Goal: Task Accomplishment & Management: Complete application form

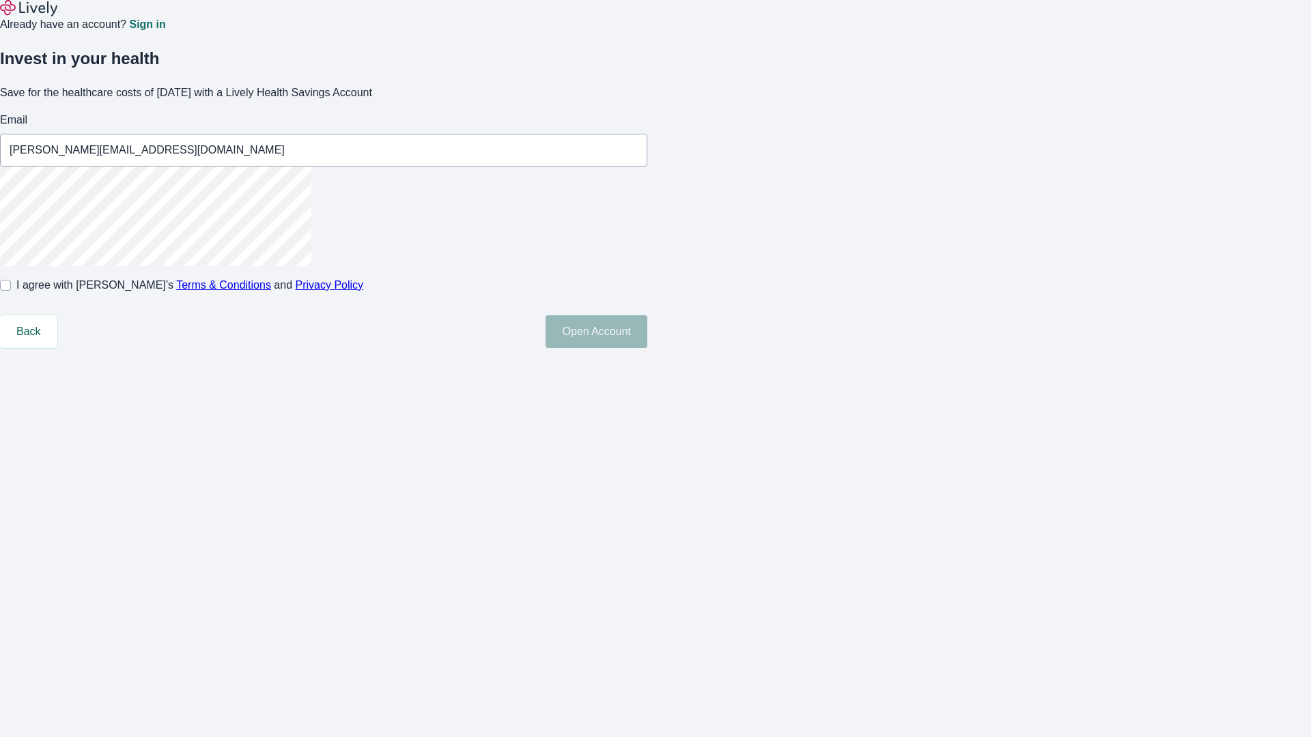
click at [11, 291] on input "I agree with Lively’s Terms & Conditions and Privacy Policy" at bounding box center [5, 285] width 11 height 11
checkbox input "true"
click at [647, 348] on button "Open Account" at bounding box center [596, 331] width 102 height 33
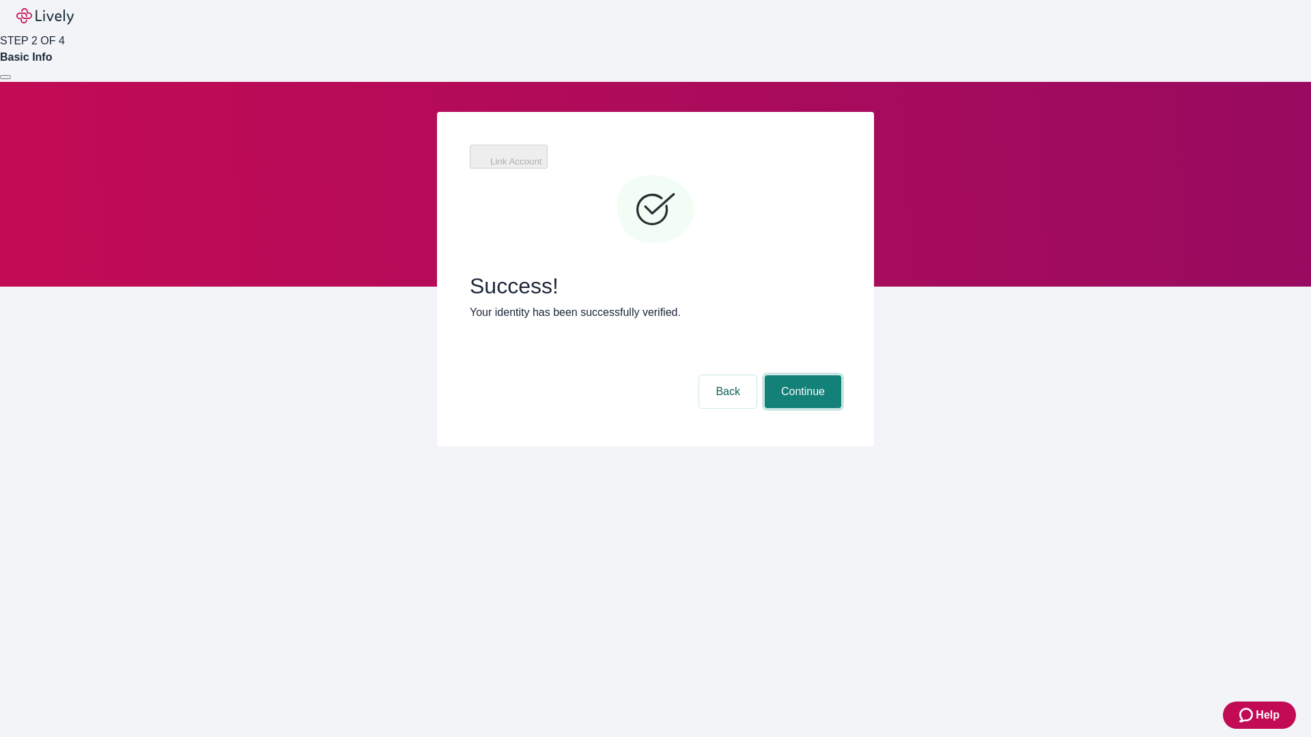
click at [801, 375] on button "Continue" at bounding box center [803, 391] width 76 height 33
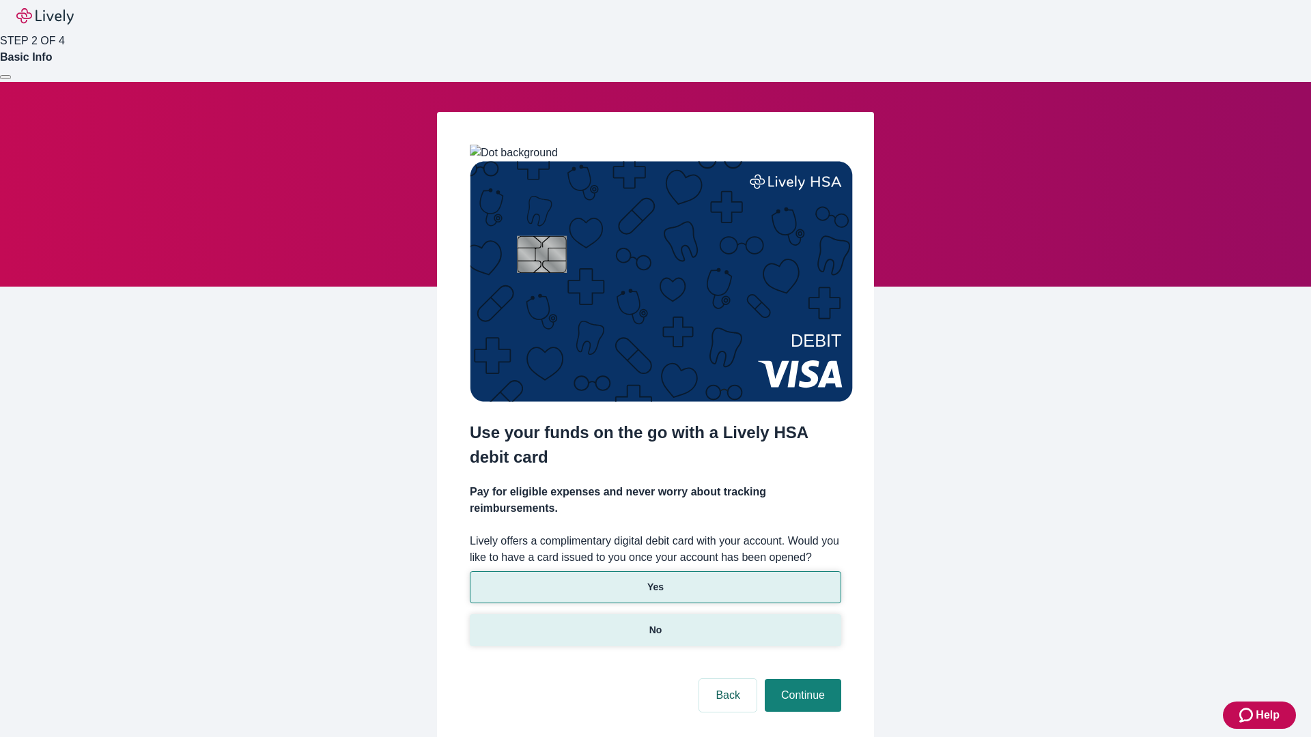
click at [655, 623] on p "No" at bounding box center [655, 630] width 13 height 14
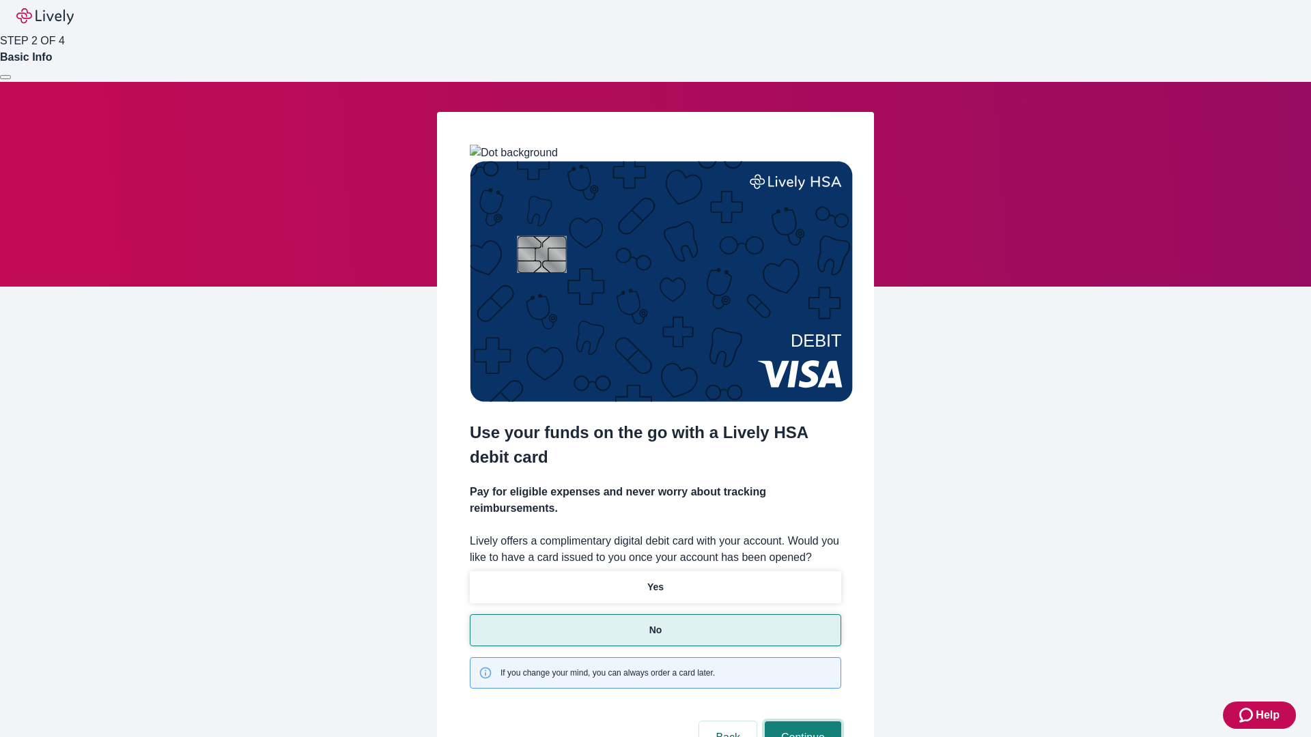
click at [801, 722] on button "Continue" at bounding box center [803, 738] width 76 height 33
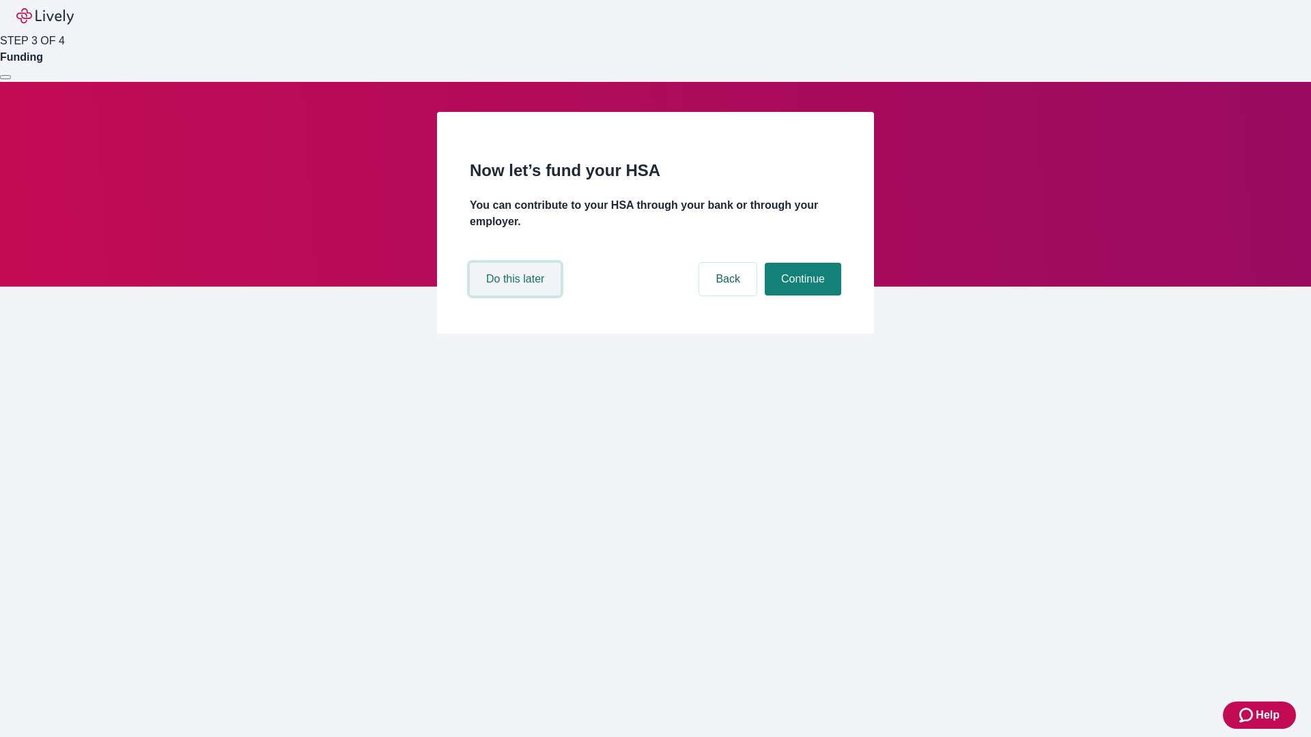
click at [517, 296] on button "Do this later" at bounding box center [515, 279] width 91 height 33
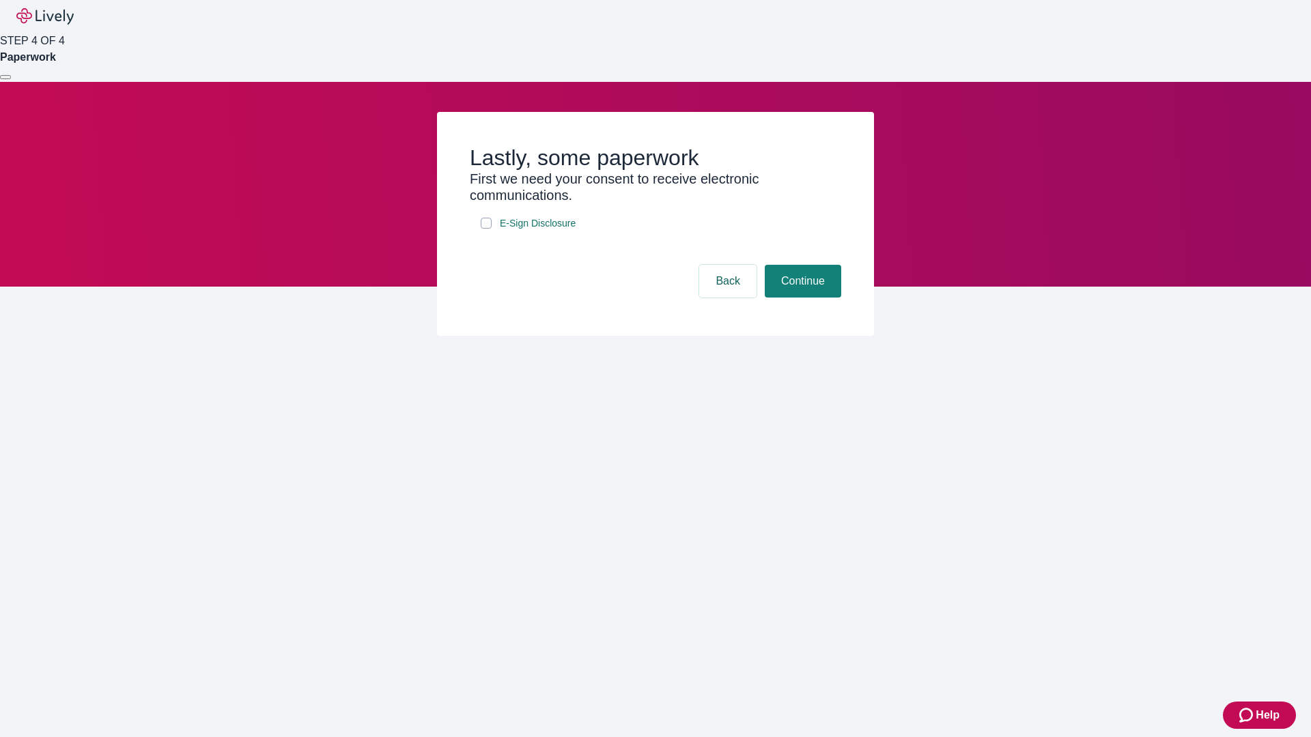
click at [486, 229] on input "E-Sign Disclosure" at bounding box center [486, 223] width 11 height 11
checkbox input "true"
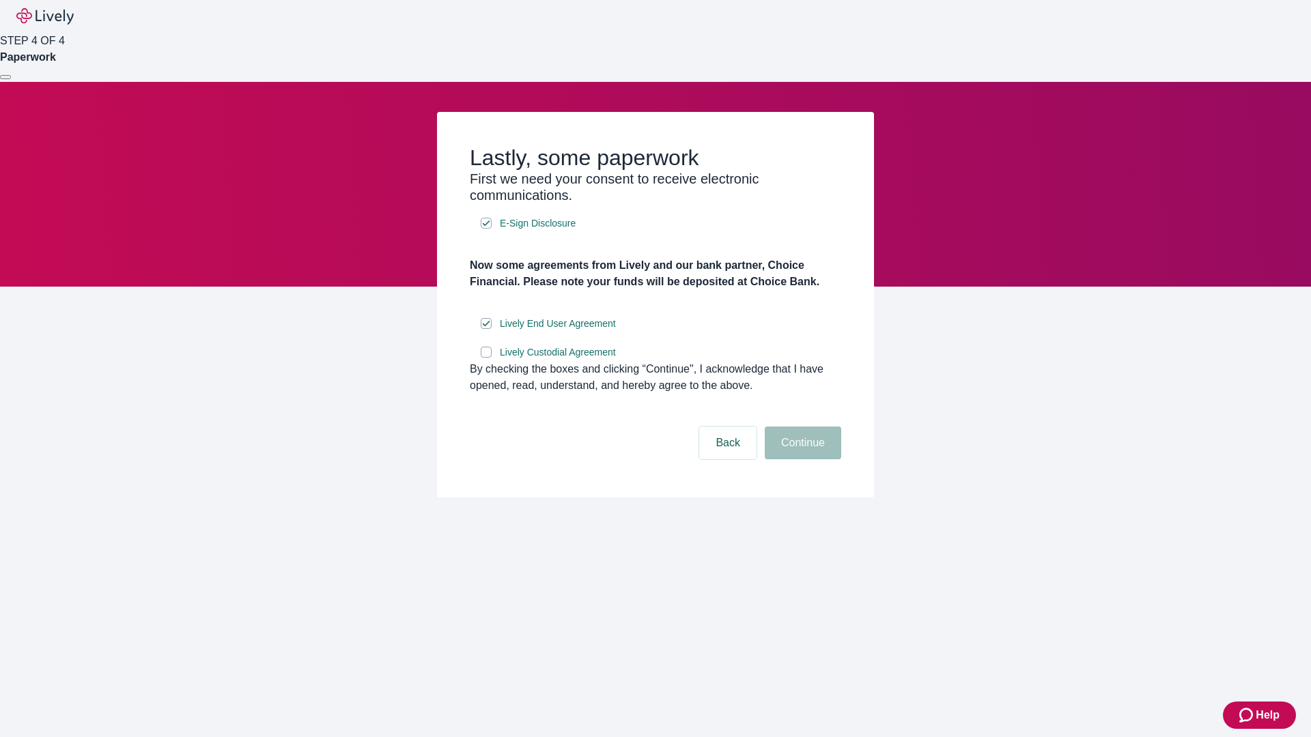
click at [486, 358] on input "Lively Custodial Agreement" at bounding box center [486, 352] width 11 height 11
checkbox input "true"
click at [801, 459] on button "Continue" at bounding box center [803, 443] width 76 height 33
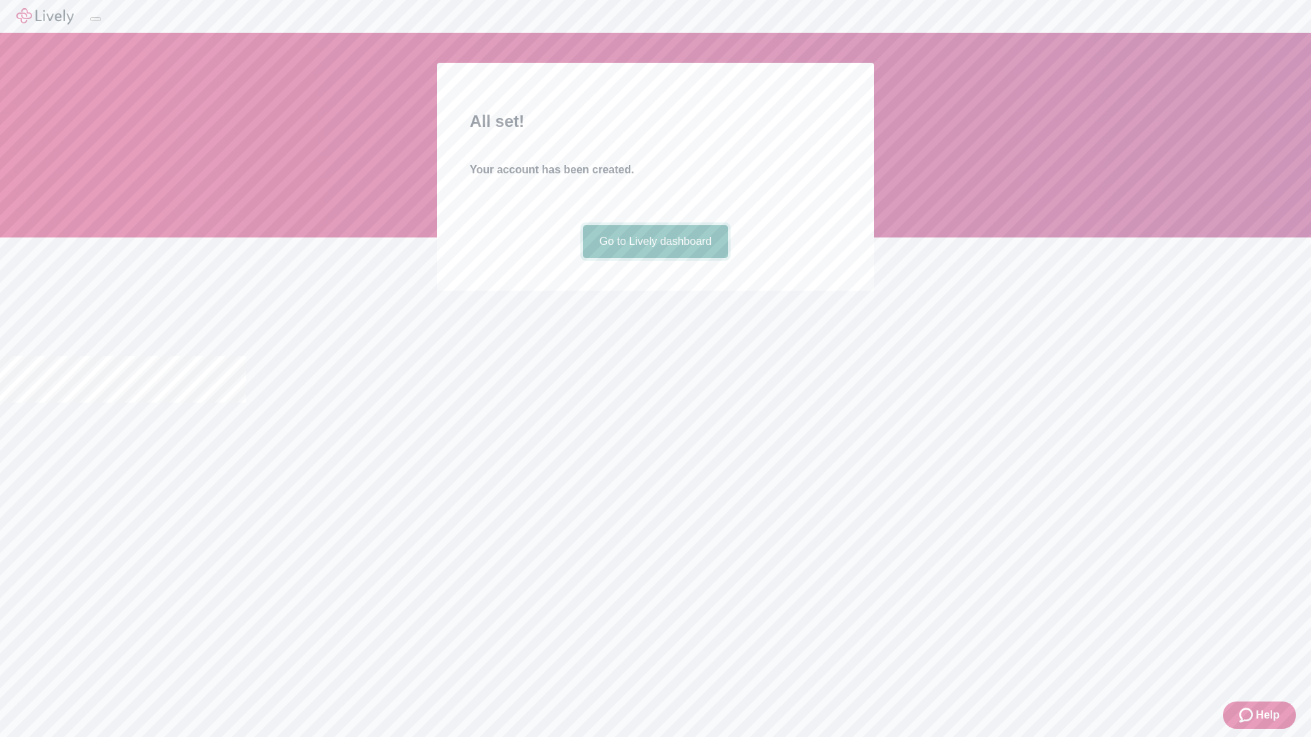
click at [655, 258] on link "Go to Lively dashboard" at bounding box center [655, 241] width 145 height 33
